Goal: Information Seeking & Learning: Learn about a topic

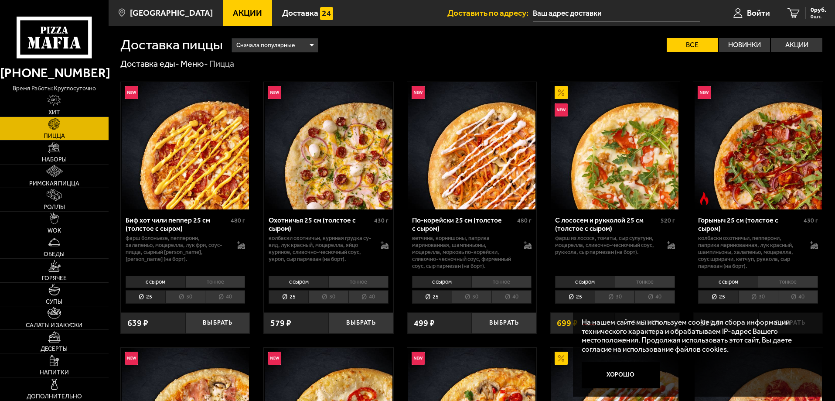
click at [233, 17] on span "Акции" at bounding box center [247, 13] width 29 height 8
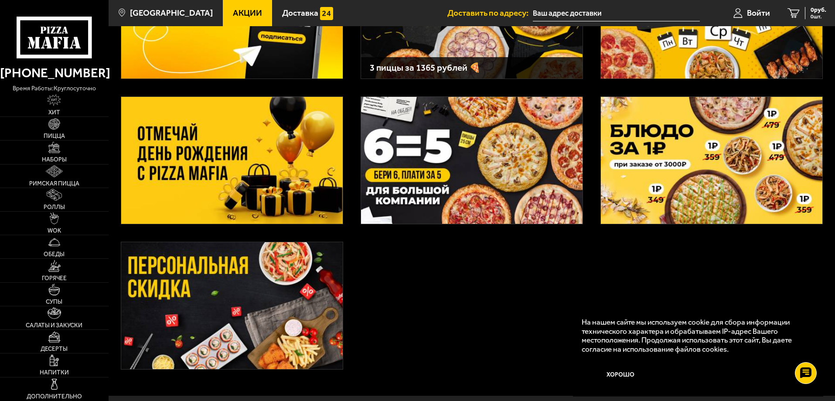
click at [240, 287] on img at bounding box center [232, 305] width 222 height 127
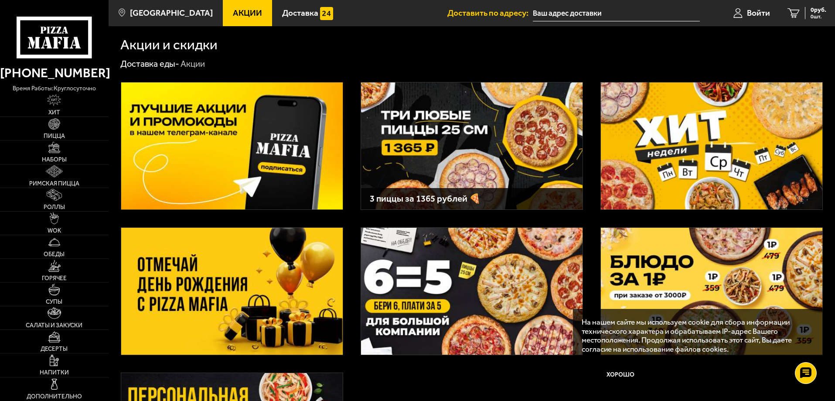
click at [477, 137] on img at bounding box center [472, 145] width 222 height 127
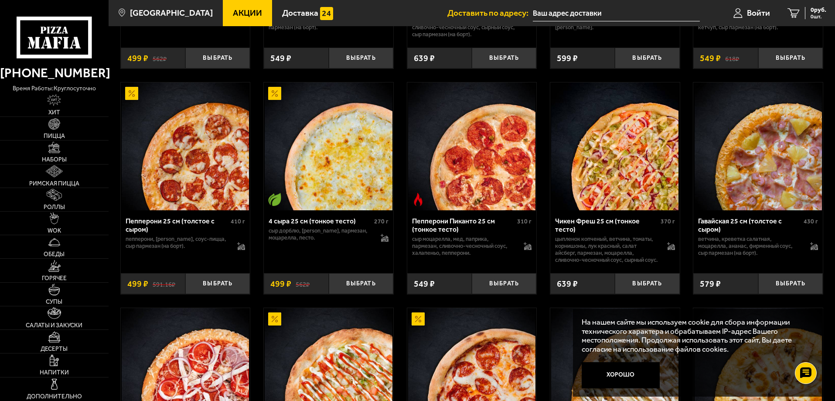
scroll to position [960, 0]
